Goal: Check status

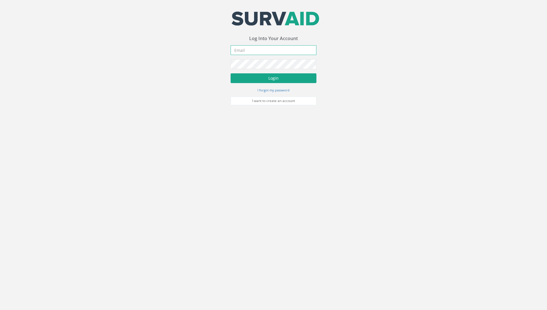
type input "[PERSON_NAME][EMAIL_ADDRESS][PERSON_NAME][DOMAIN_NAME]"
click at [251, 80] on button "Login" at bounding box center [274, 78] width 86 height 10
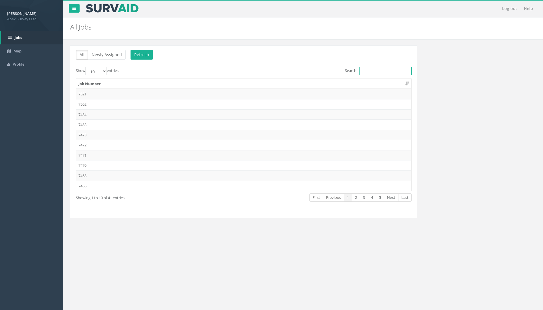
click at [364, 69] on input "Search:" at bounding box center [385, 71] width 52 height 9
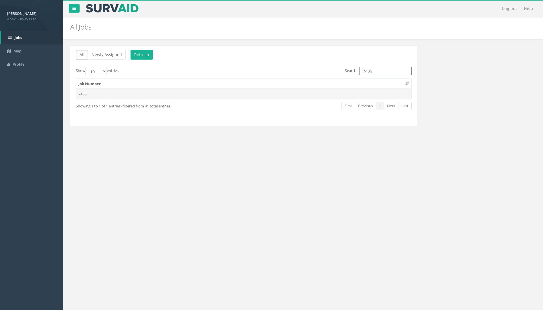
type input "7436"
click at [84, 95] on td "7436" at bounding box center [243, 94] width 335 height 10
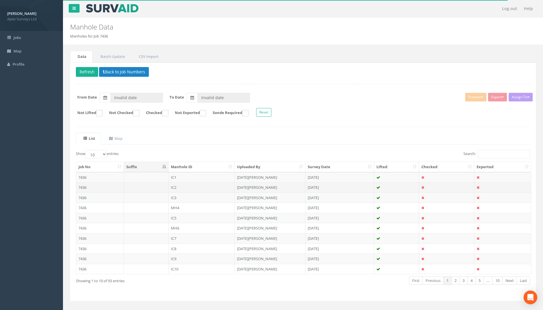
type input "[DATE]"
